Goal: Task Accomplishment & Management: Complete application form

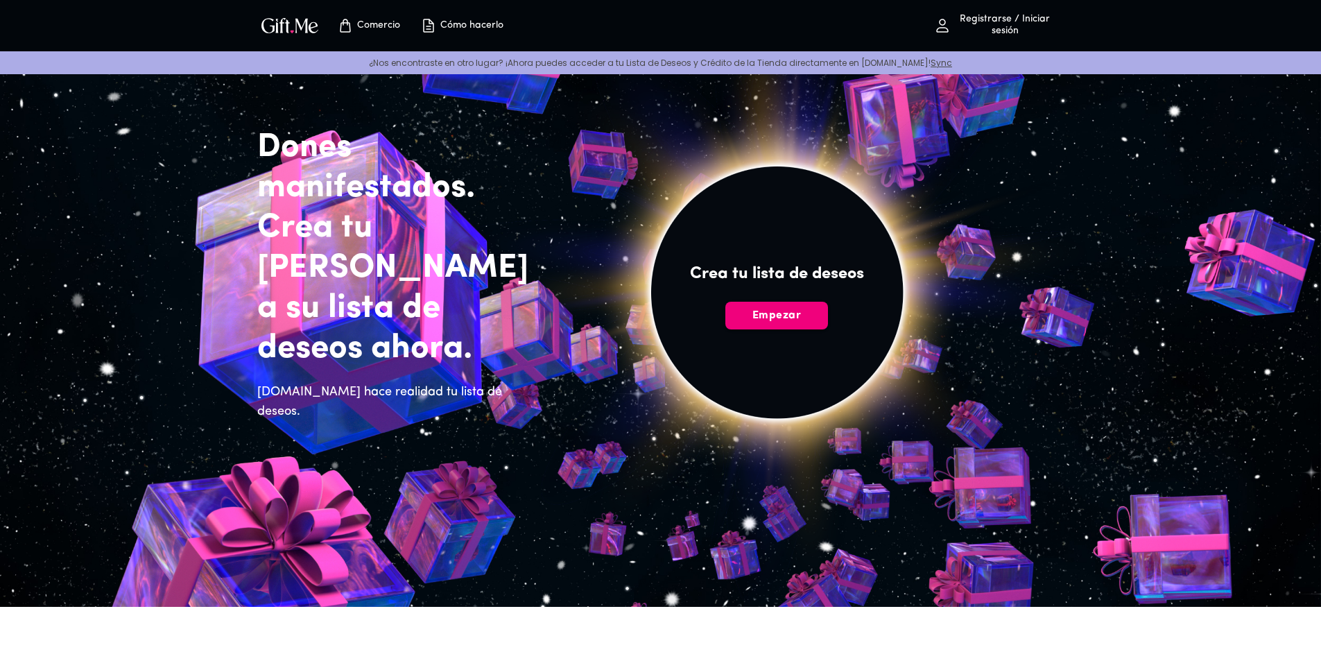
click at [794, 311] on font "Empezar" at bounding box center [776, 315] width 49 height 11
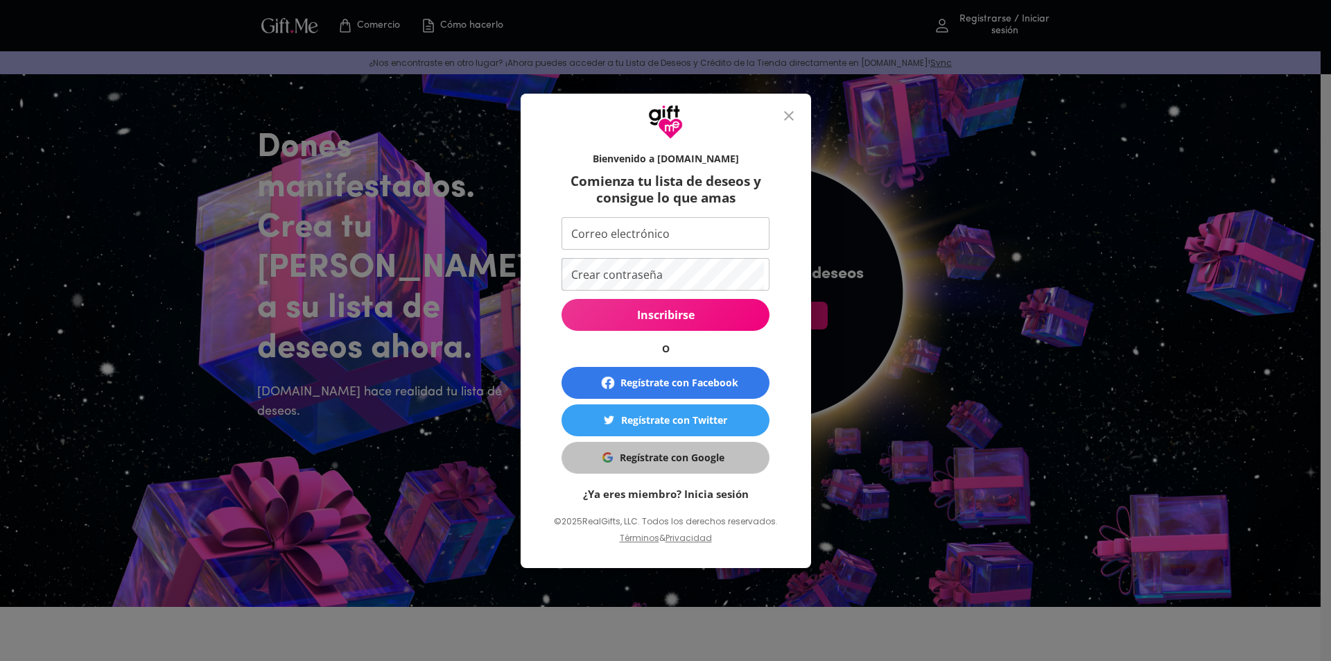
click at [694, 449] on button "Regístrate con Google" at bounding box center [666, 458] width 208 height 32
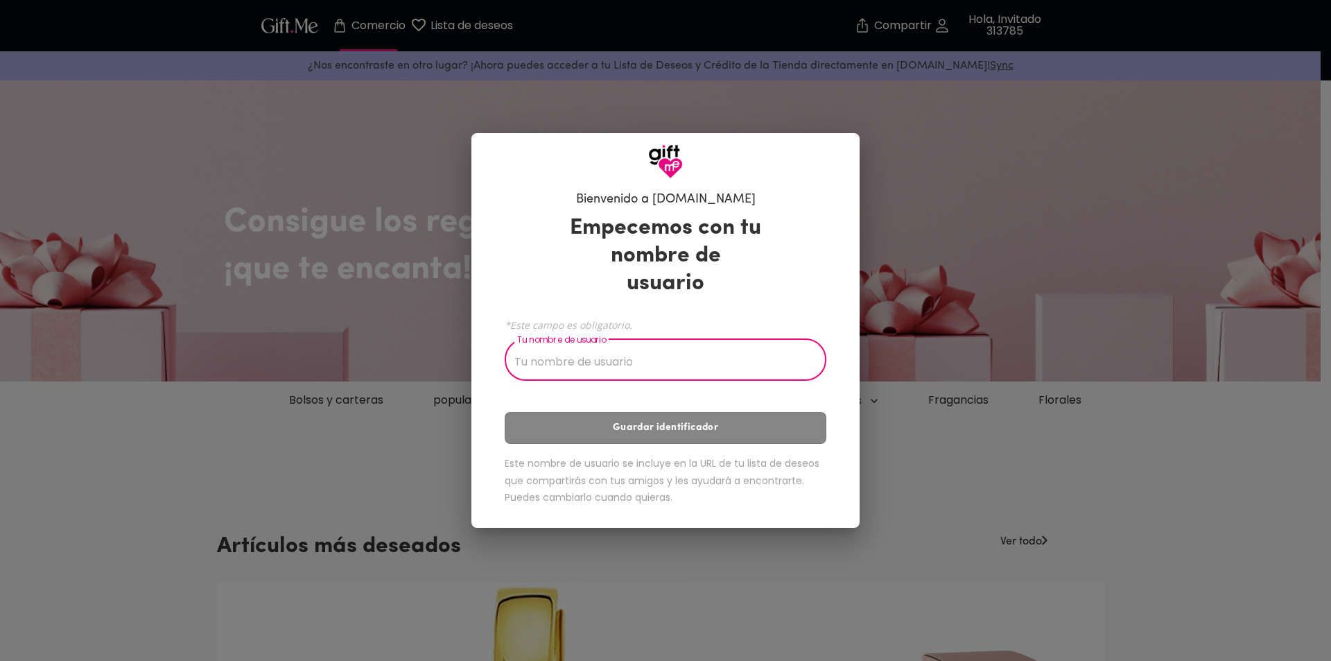
click at [573, 343] on input "Tu nombre de usuario" at bounding box center [658, 361] width 306 height 39
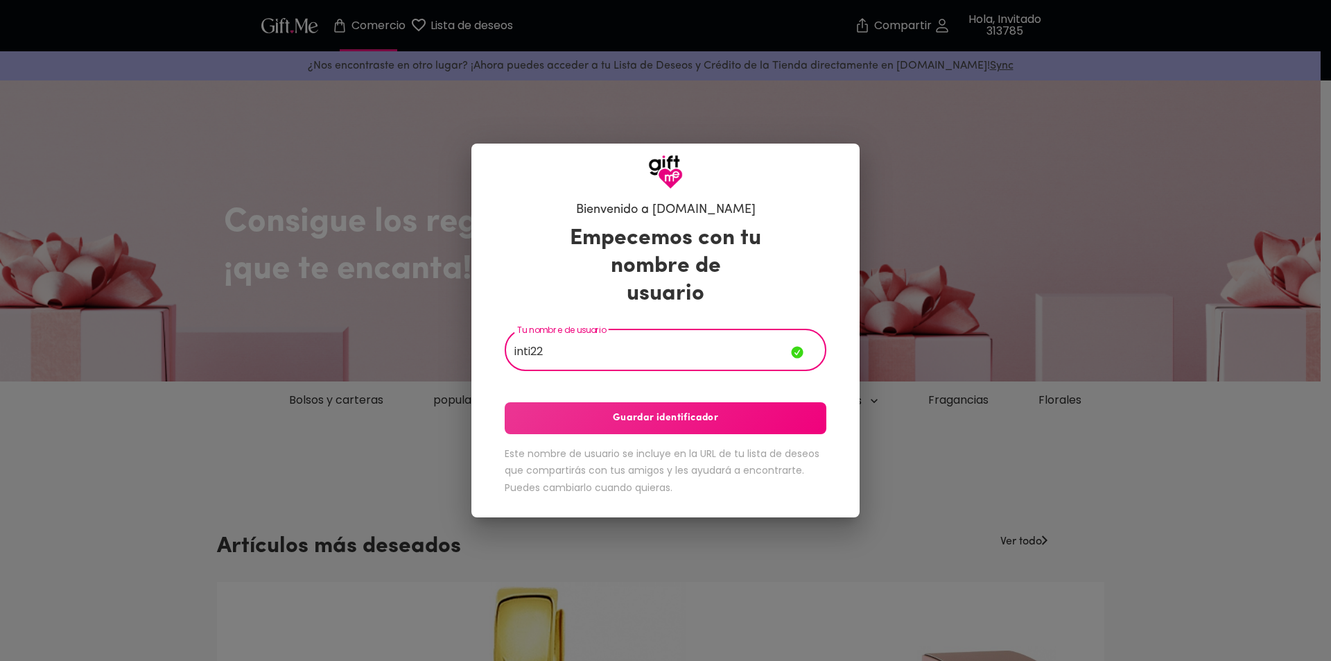
type input "inti22"
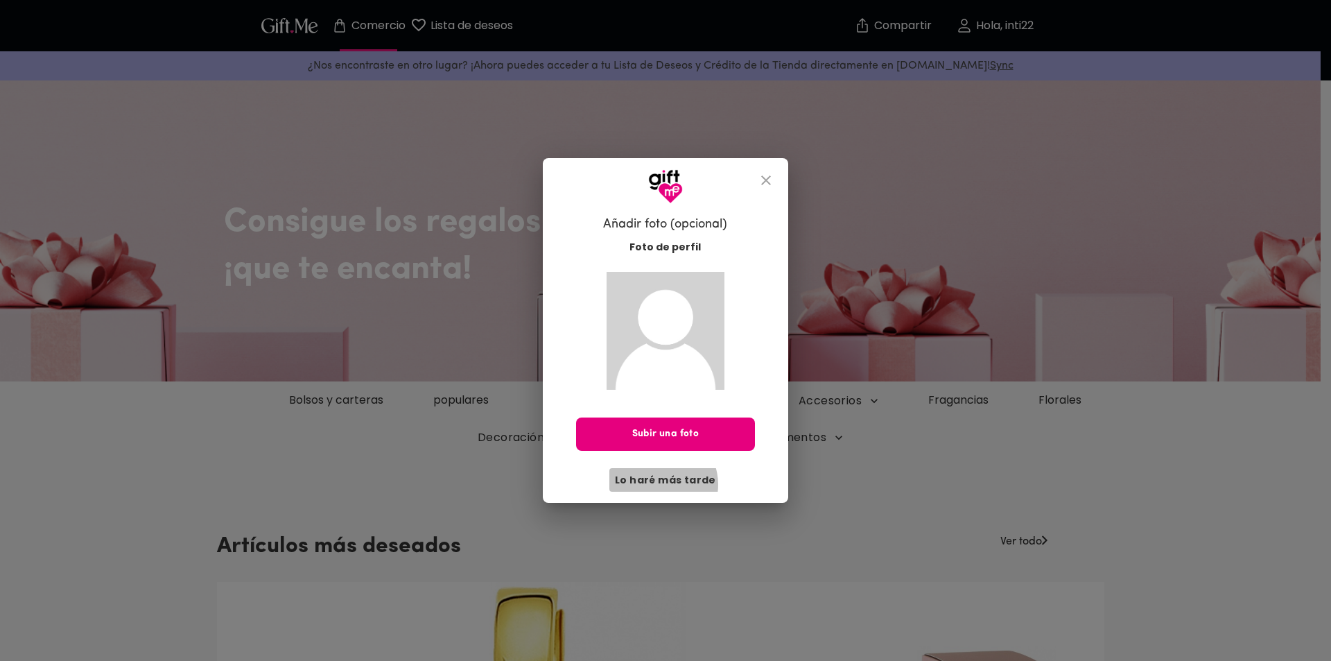
click at [662, 484] on font "Lo haré más tarde" at bounding box center [665, 480] width 101 height 14
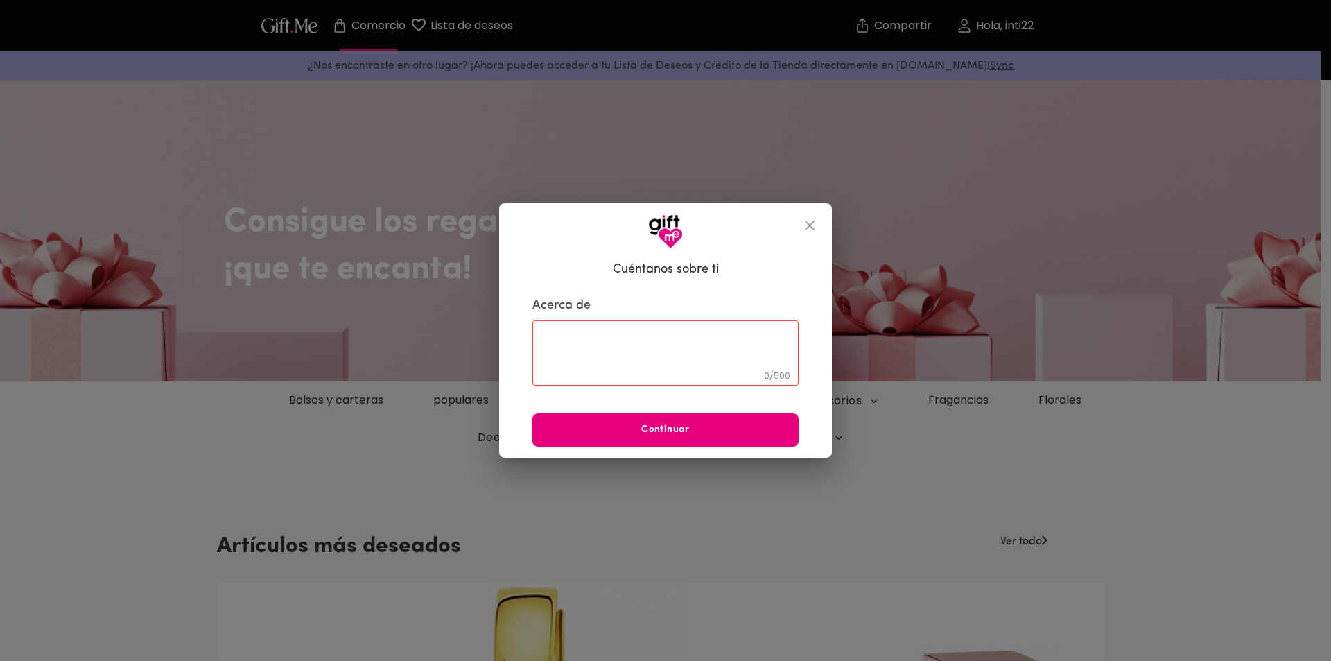
click at [661, 353] on textarea at bounding box center [665, 353] width 247 height 40
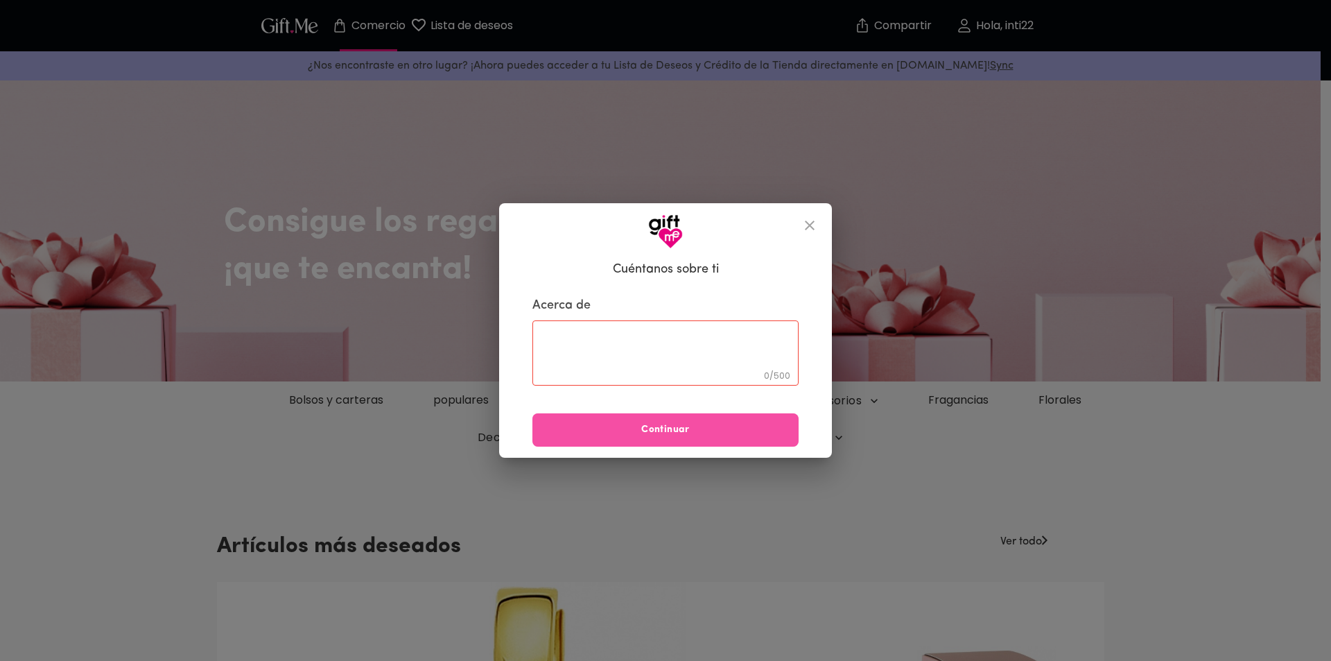
click at [693, 426] on span "Continuar" at bounding box center [665, 429] width 266 height 15
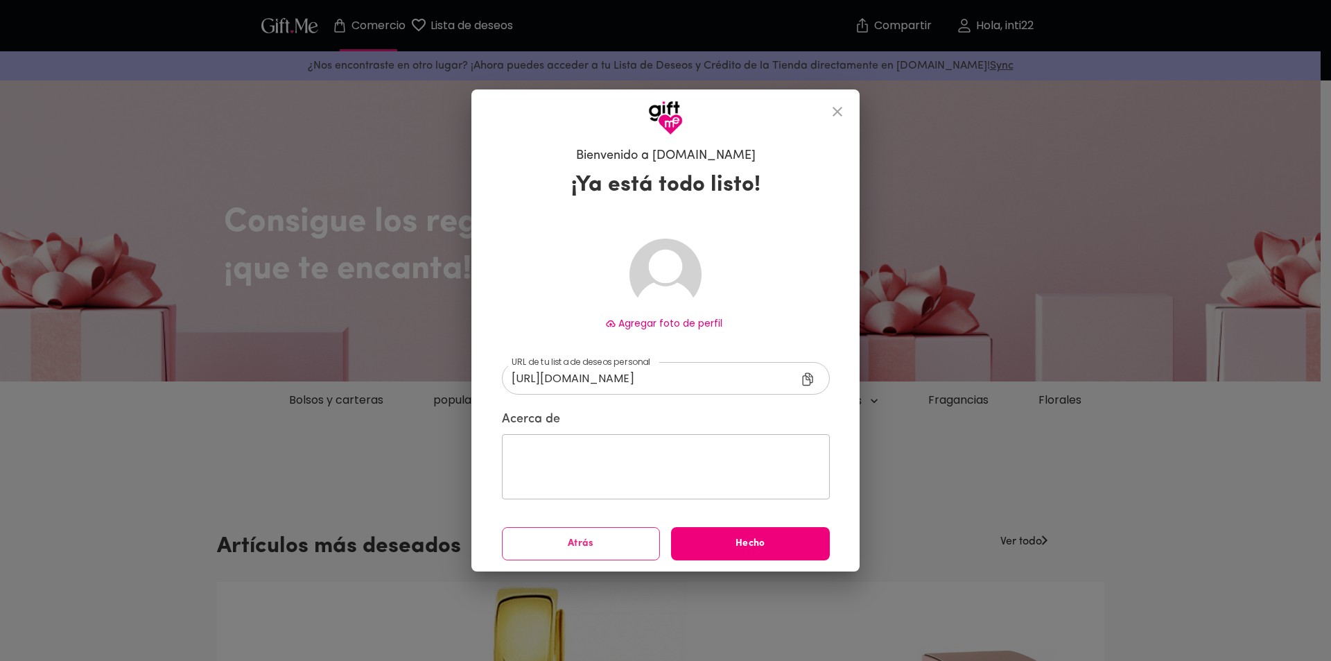
click at [736, 541] on font "Hecho" at bounding box center [751, 543] width 30 height 10
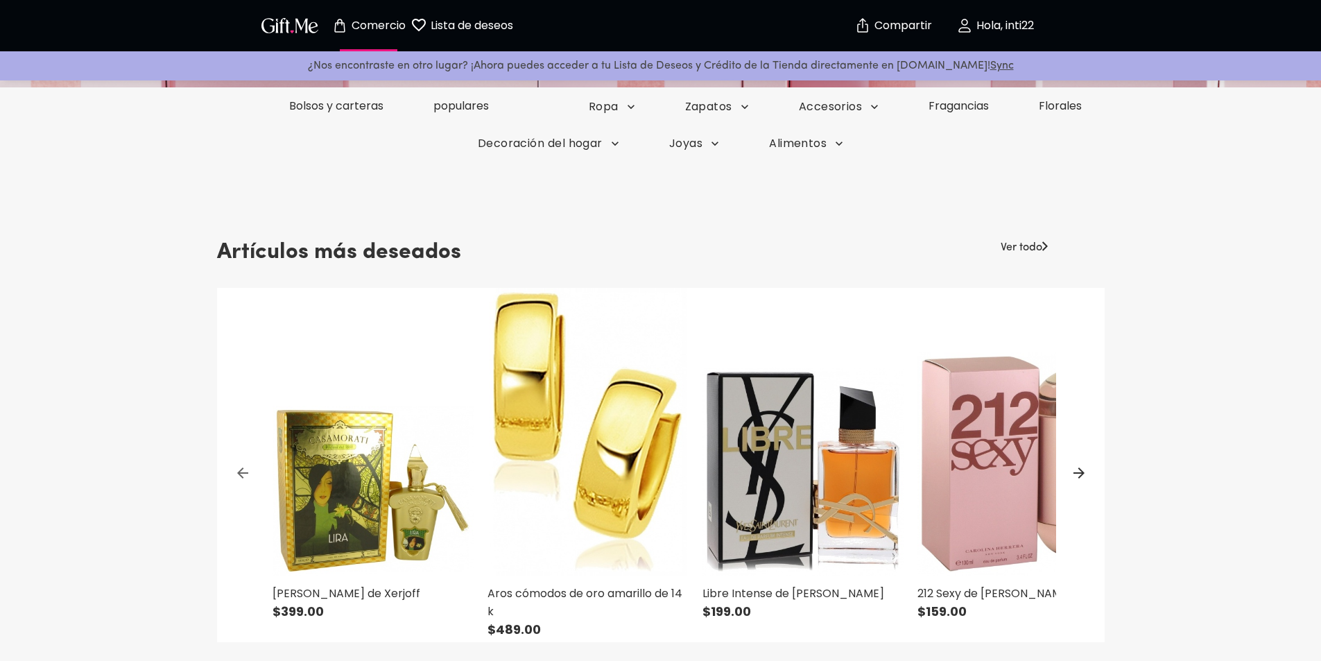
scroll to position [69, 0]
